Goal: Find specific page/section: Find specific page/section

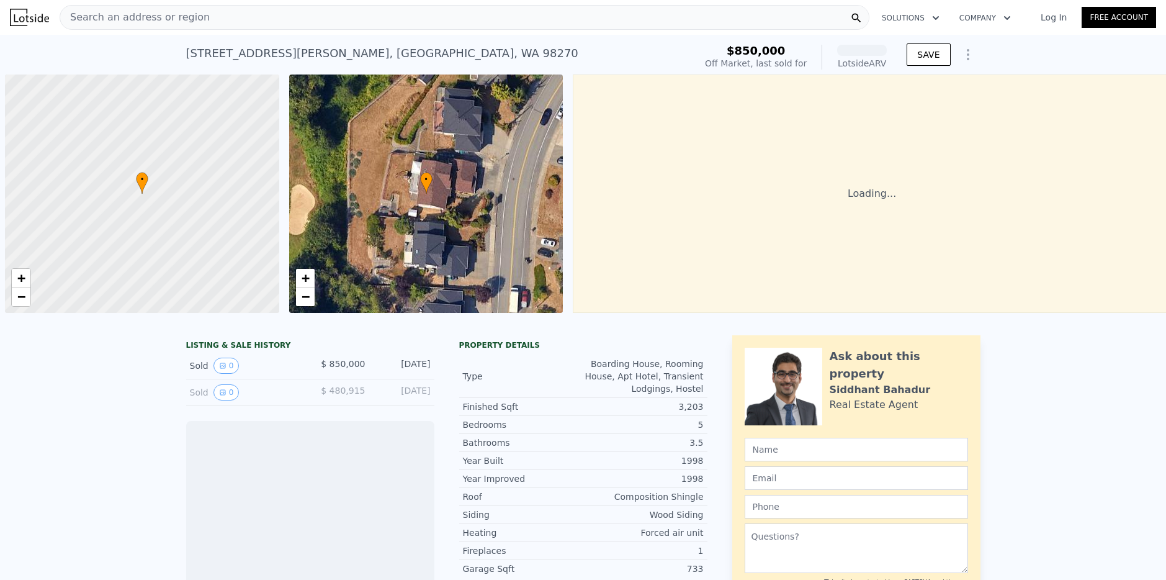
scroll to position [0, 5]
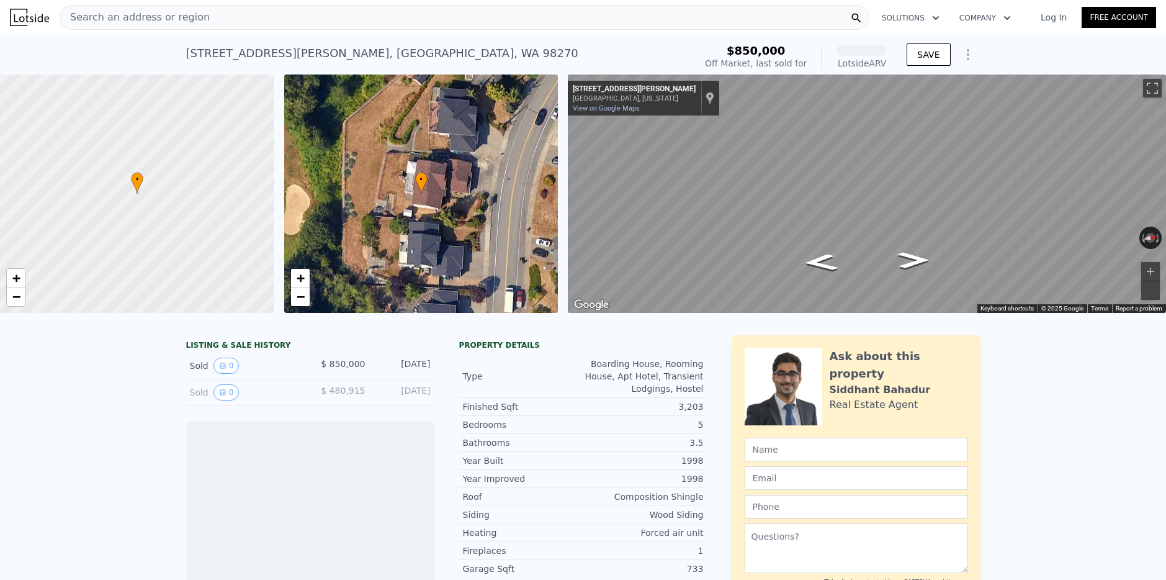
click at [189, 16] on span "Search an address or region" at bounding box center [135, 17] width 150 height 15
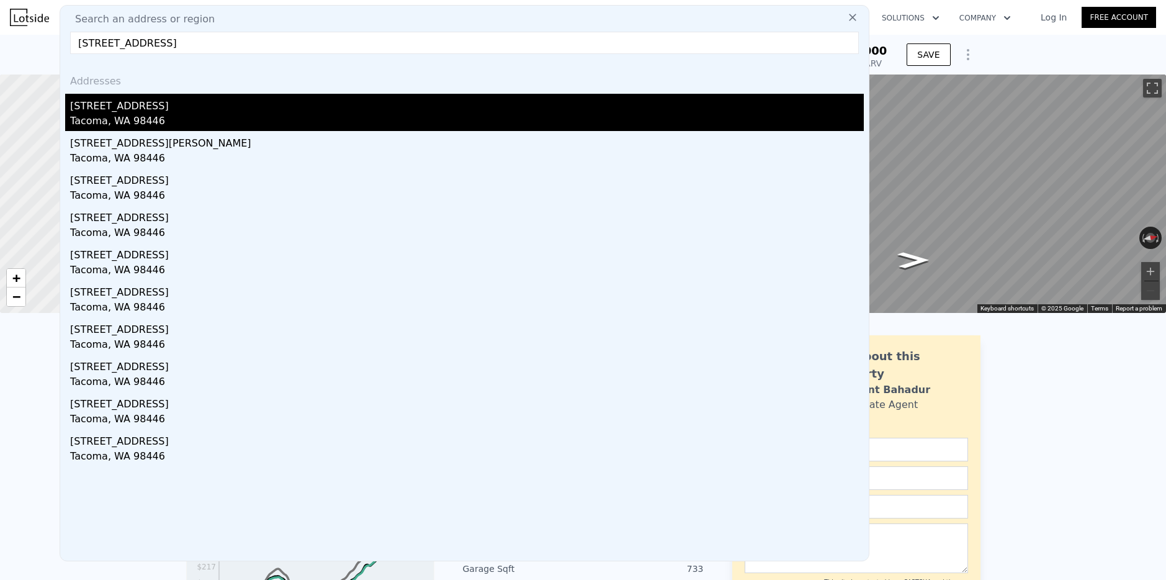
type input "15920 42nd Ave E, Tacoma, WA 98446"
click at [113, 116] on div "Tacoma, WA 98446" at bounding box center [467, 122] width 794 height 17
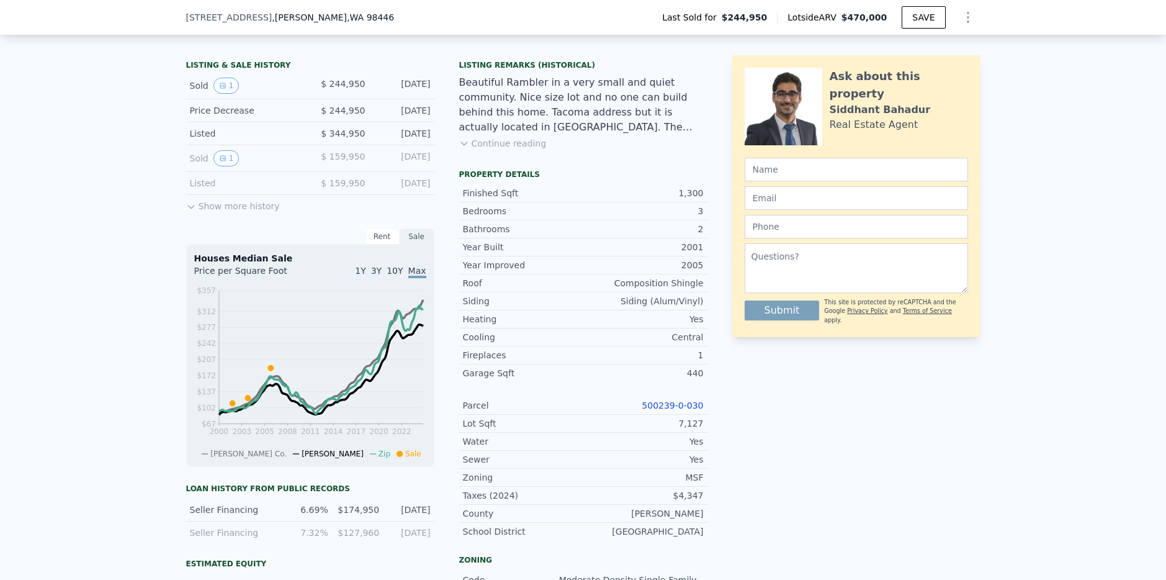
scroll to position [308, 0]
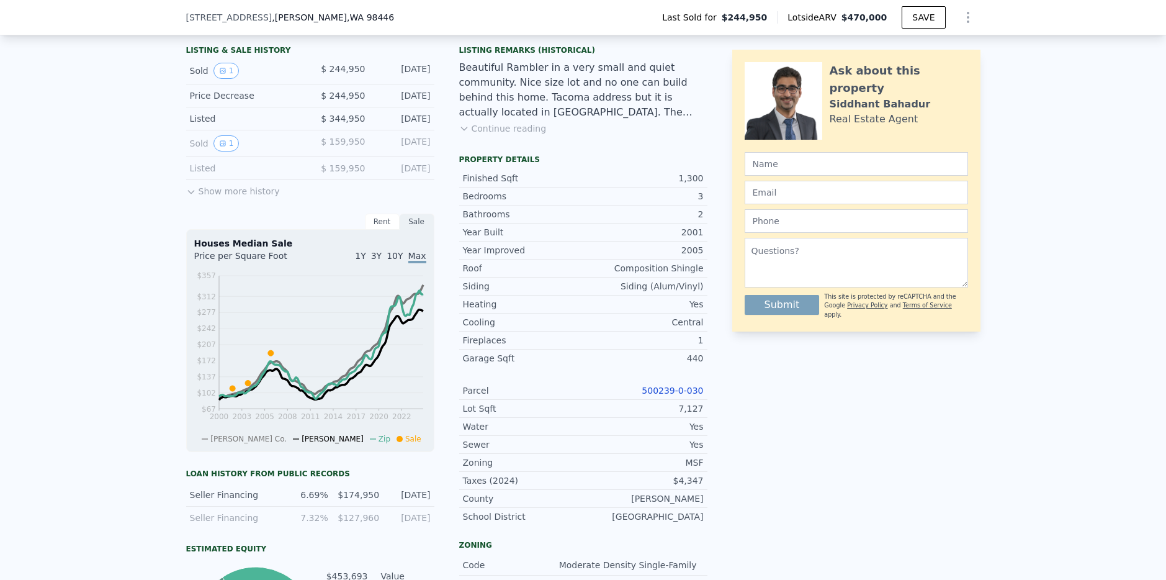
click at [661, 389] on link "500239-0-030" at bounding box center [672, 390] width 61 height 10
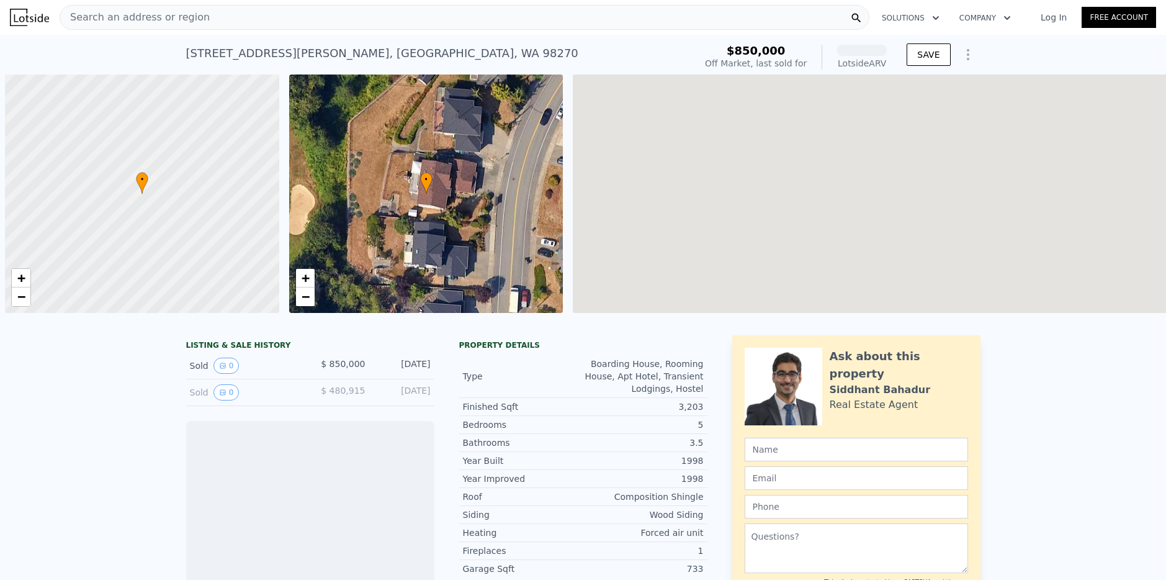
scroll to position [0, 5]
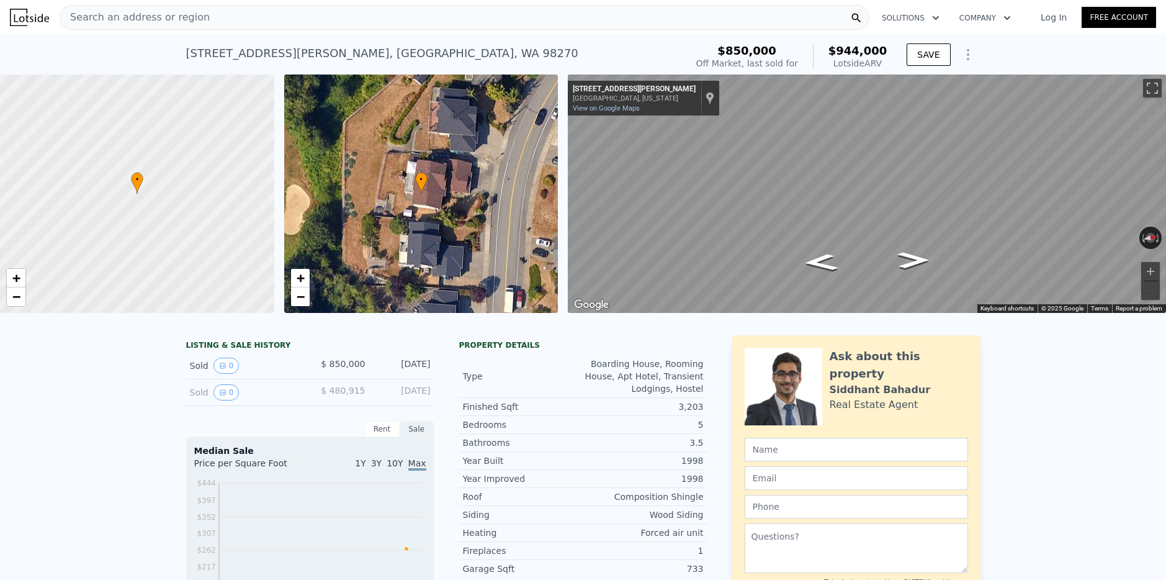
click at [194, 14] on span "Search an address or region" at bounding box center [135, 17] width 150 height 15
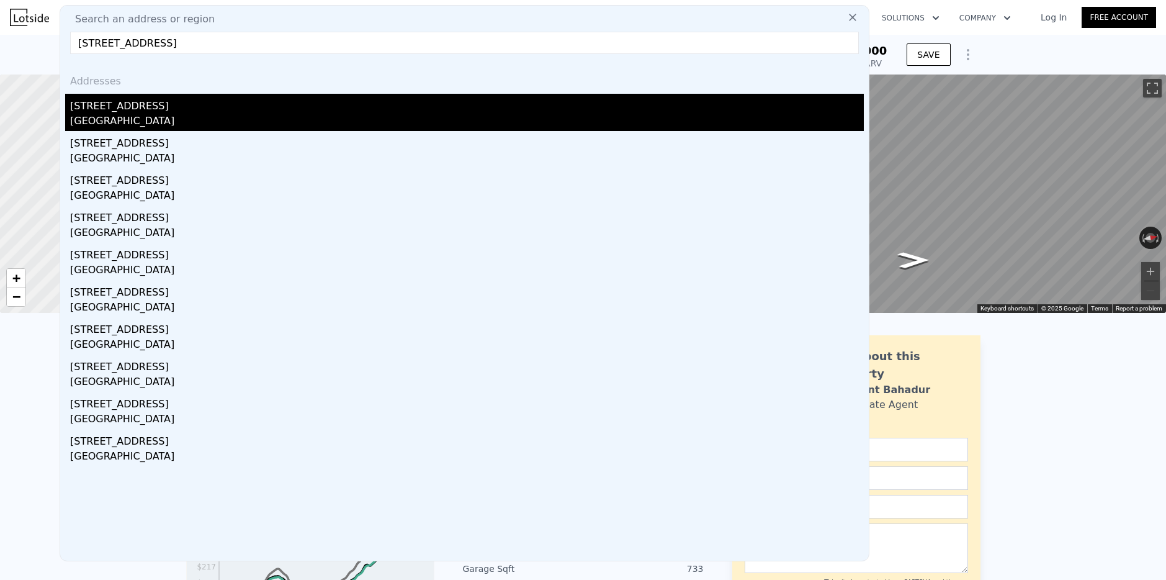
type input "[STREET_ADDRESS]"
click at [113, 107] on div "[STREET_ADDRESS]" at bounding box center [467, 104] width 794 height 20
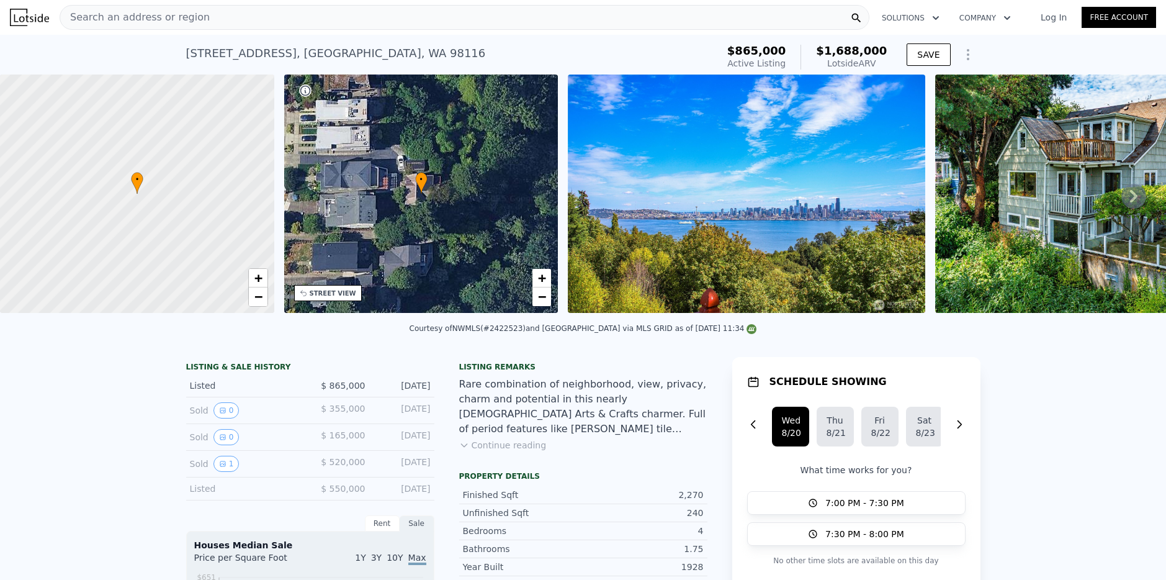
click at [526, 447] on button "Continue reading" at bounding box center [502, 445] width 87 height 12
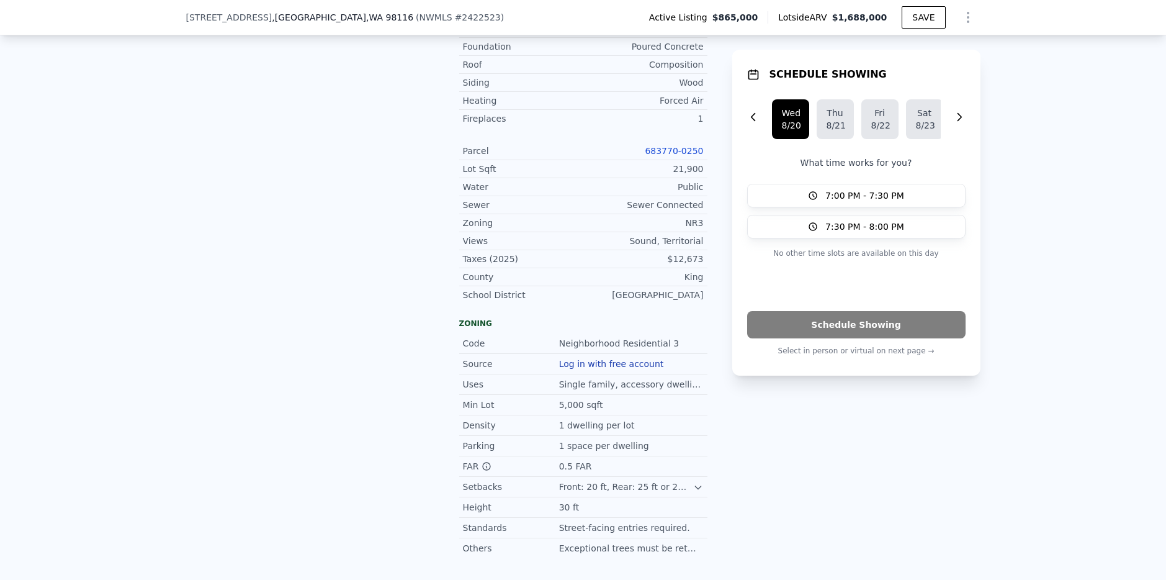
scroll to position [754, 0]
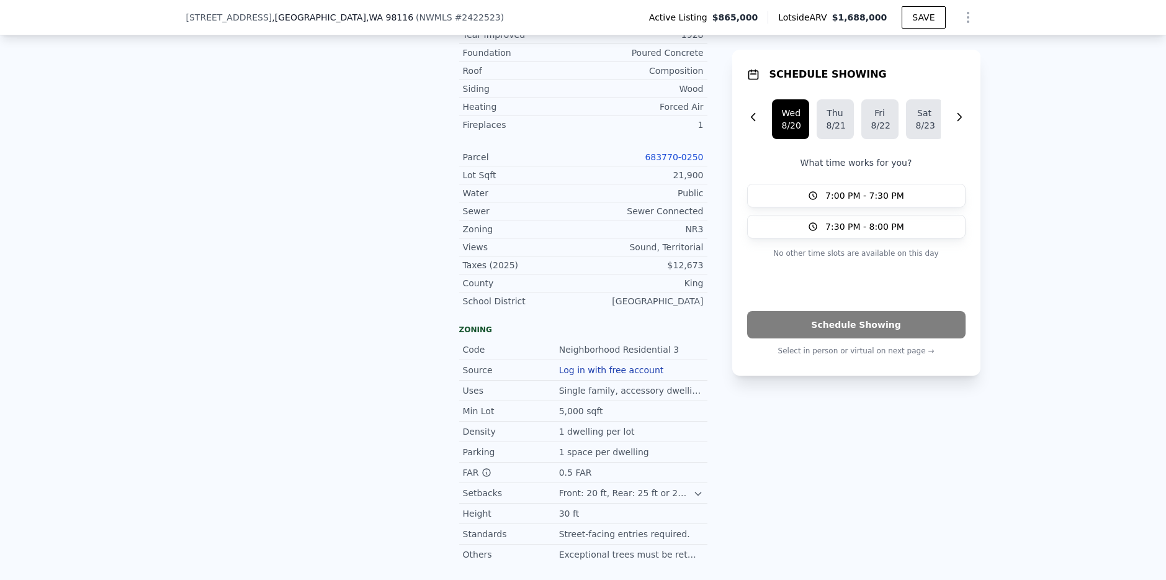
click at [675, 152] on link "683770-0250" at bounding box center [674, 157] width 58 height 10
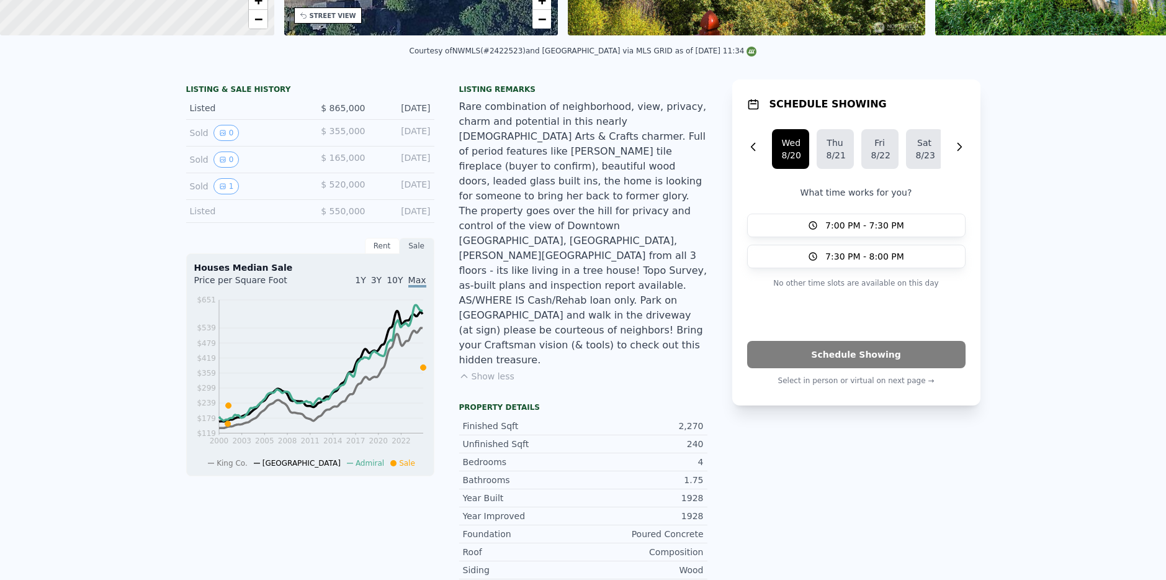
scroll to position [0, 0]
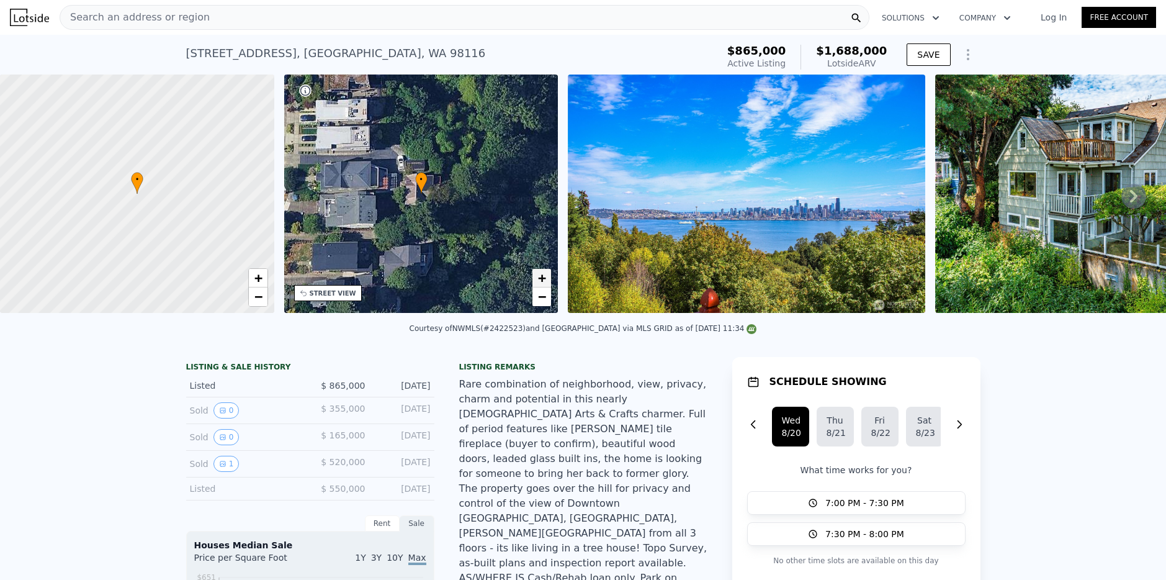
click at [541, 278] on span "+" at bounding box center [542, 278] width 8 height 16
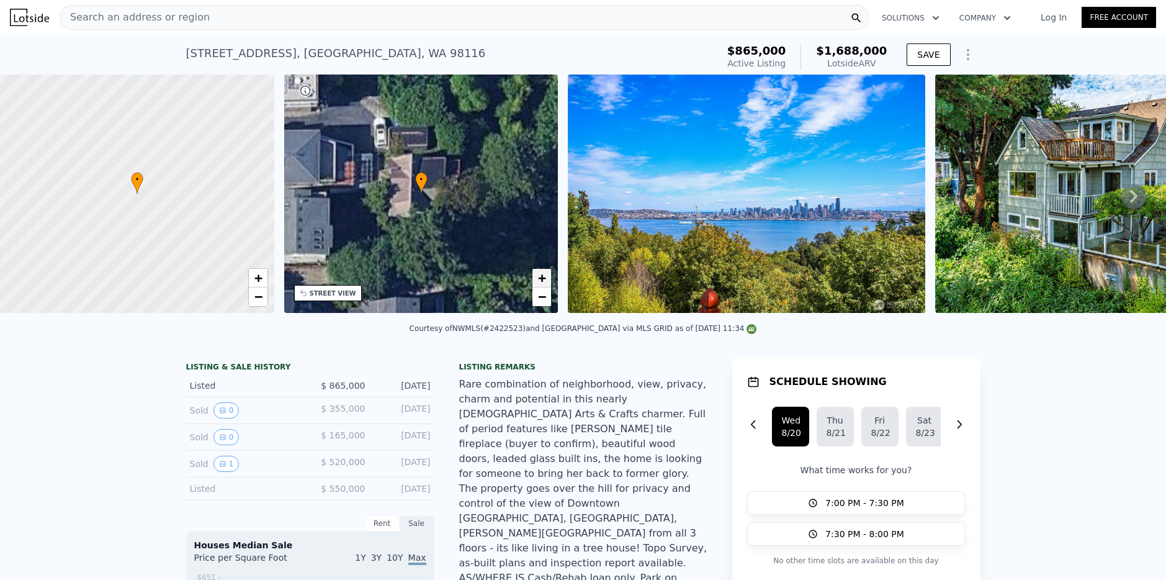
click at [541, 278] on span "+" at bounding box center [542, 278] width 8 height 16
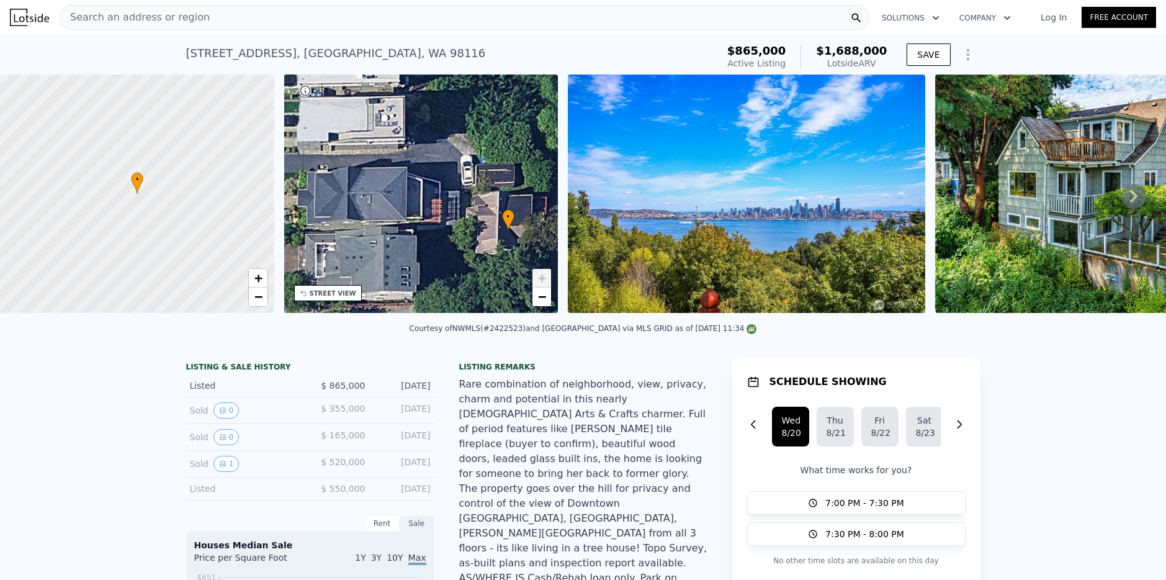
drag, startPoint x: 361, startPoint y: 141, endPoint x: 449, endPoint y: 179, distance: 95.1
click at [449, 179] on div "• + −" at bounding box center [421, 193] width 274 height 238
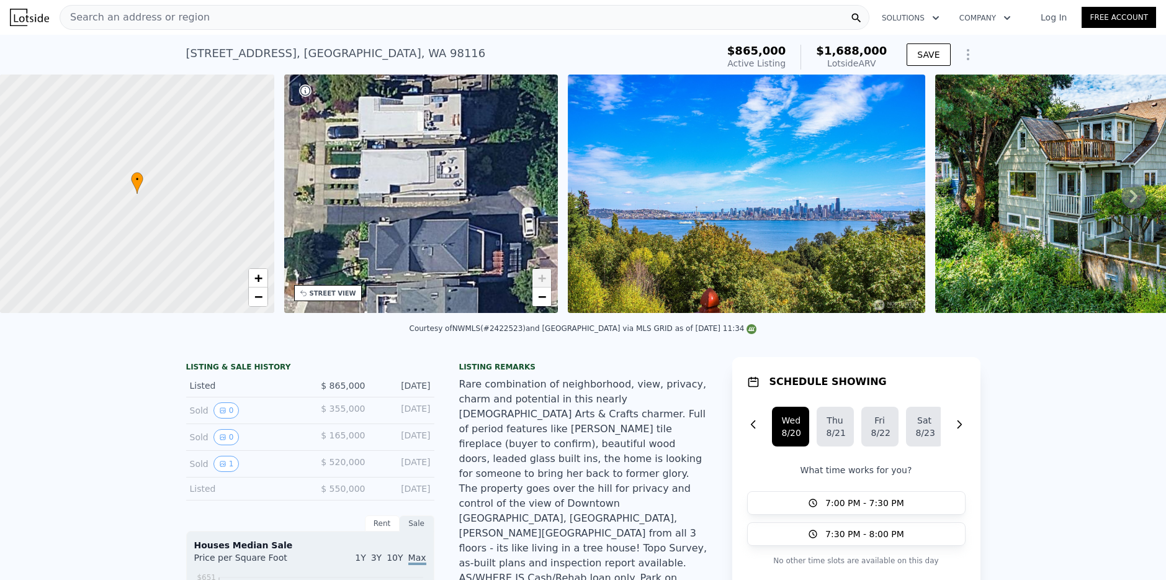
drag, startPoint x: 357, startPoint y: 159, endPoint x: 421, endPoint y: 216, distance: 85.3
click at [421, 216] on div "• + −" at bounding box center [421, 193] width 274 height 238
